Goal: Check status

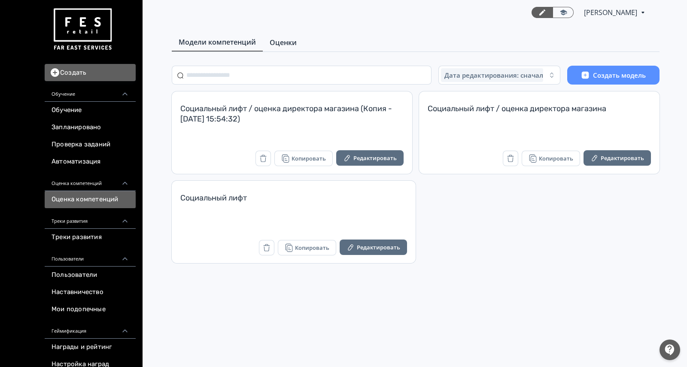
click at [293, 44] on span "Оценки" at bounding box center [283, 42] width 27 height 10
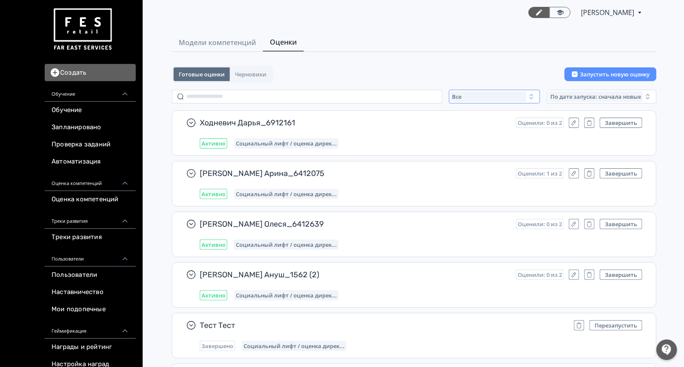
click at [452, 92] on div "Все" at bounding box center [489, 97] width 76 height 10
click at [481, 131] on span "Активные" at bounding box center [475, 132] width 31 height 9
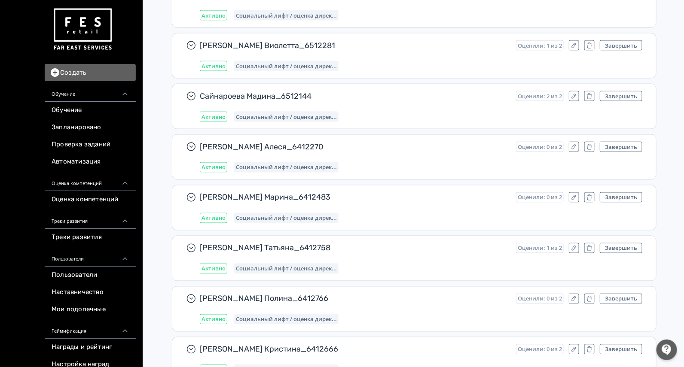
scroll to position [537, 0]
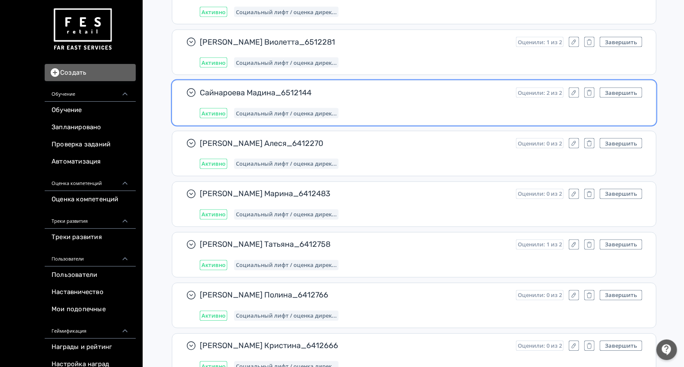
click at [363, 96] on div "[PERSON_NAME] Мадина_6512144 Оценили: 2 из 2 Завершить Активно Социальный лифт …" at bounding box center [421, 103] width 443 height 31
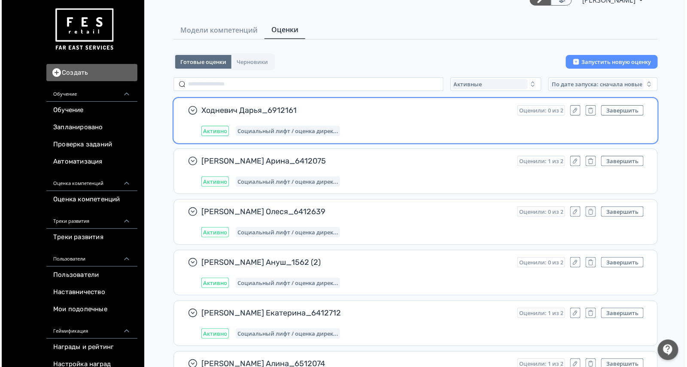
scroll to position [0, 0]
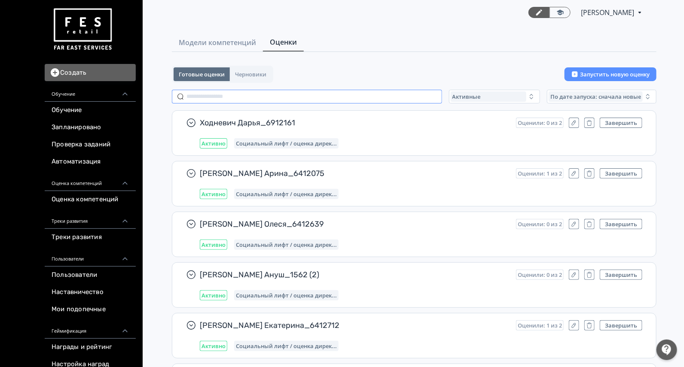
click at [272, 95] on input "text" at bounding box center [307, 97] width 270 height 14
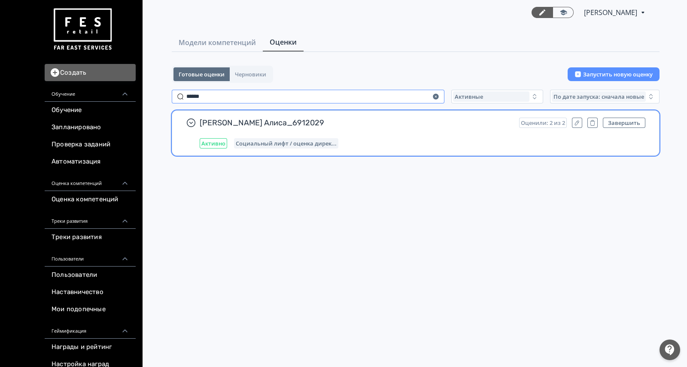
type input "******"
click at [361, 126] on span "[PERSON_NAME] Алиса_6912029" at bounding box center [356, 123] width 313 height 10
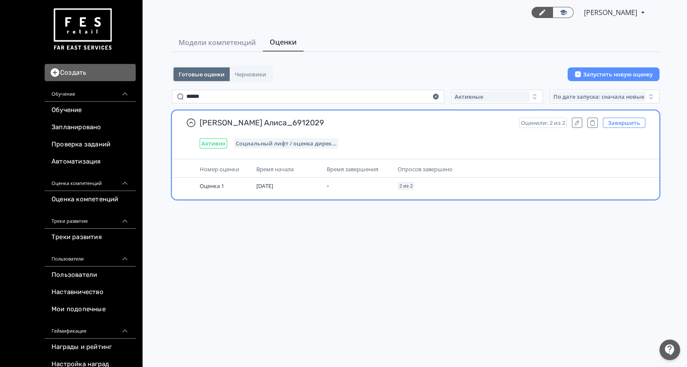
click at [620, 124] on button "Завершить" at bounding box center [624, 123] width 43 height 10
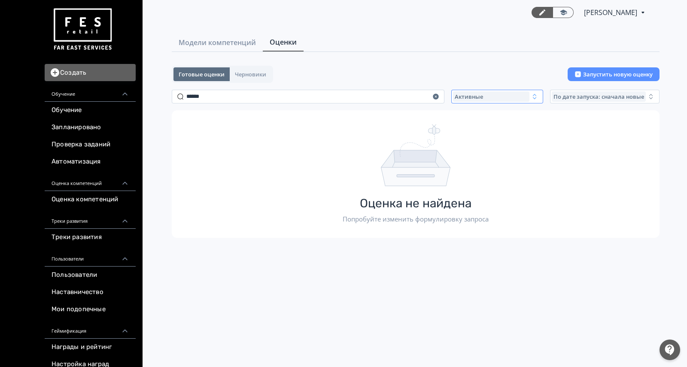
click at [485, 98] on div "Активные" at bounding box center [491, 97] width 76 height 10
click at [485, 144] on span "Завершенные" at bounding box center [485, 147] width 45 height 9
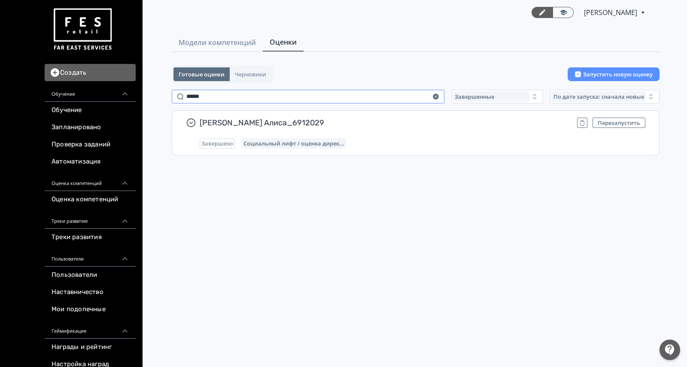
click at [278, 92] on input "******" at bounding box center [308, 97] width 273 height 14
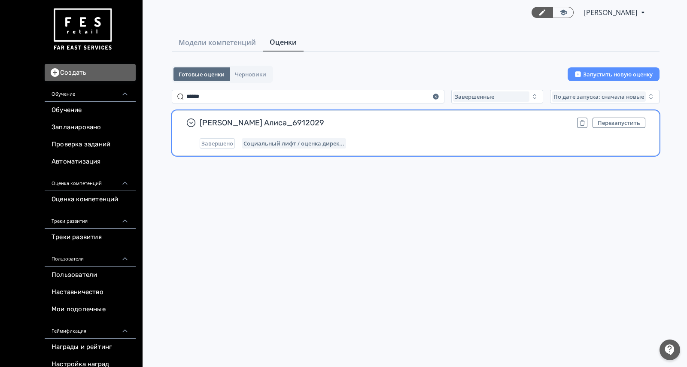
click at [396, 132] on div "[PERSON_NAME] Алиса_6912029 Перезапустить Завершено Социальный лифт / оценка ди…" at bounding box center [423, 133] width 446 height 31
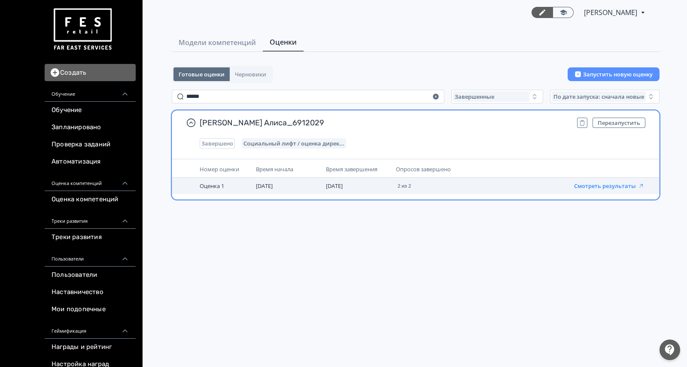
click at [603, 183] on button "Смотреть результаты" at bounding box center [609, 186] width 70 height 7
